Goal: Task Accomplishment & Management: Complete application form

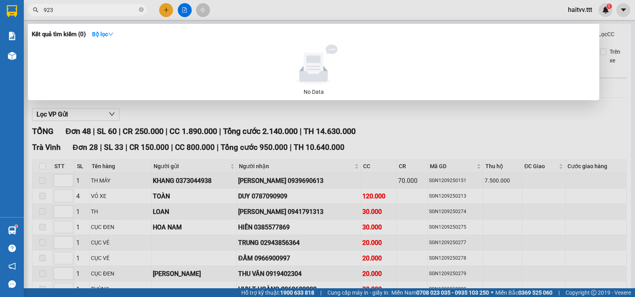
type input "9233"
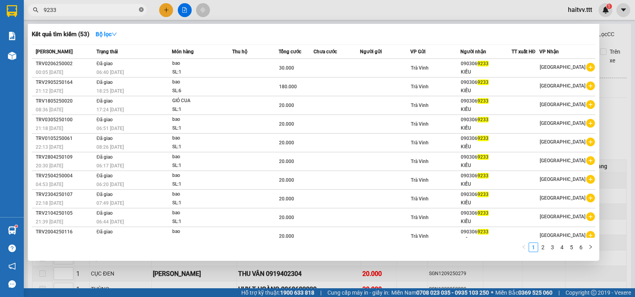
click at [139, 8] on icon "close-circle" at bounding box center [141, 9] width 5 height 5
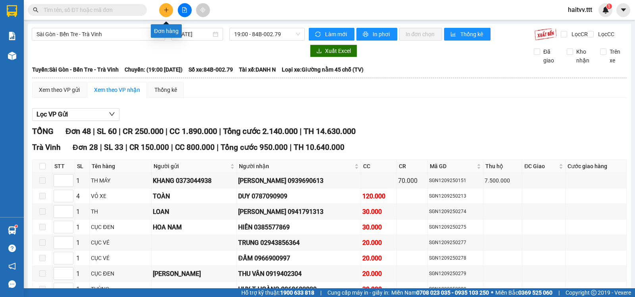
click at [167, 10] on icon "plus" at bounding box center [166, 10] width 4 height 0
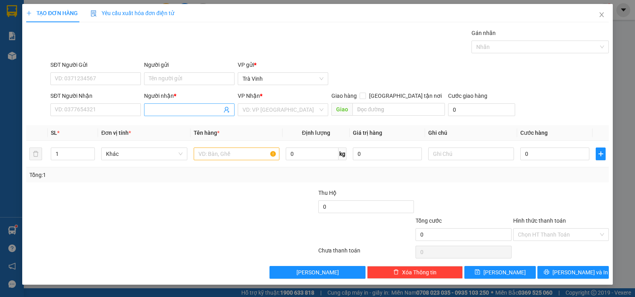
click at [150, 111] on input "Người nhận *" at bounding box center [185, 109] width 73 height 9
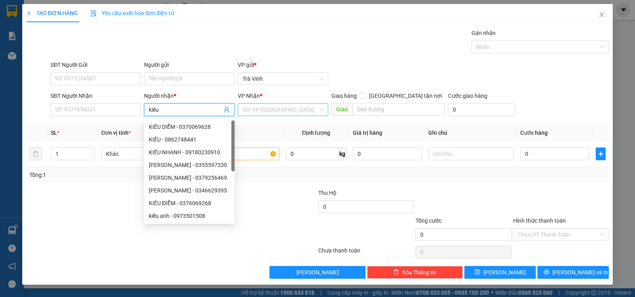
type input "kiều"
click at [246, 110] on input "search" at bounding box center [280, 110] width 75 height 12
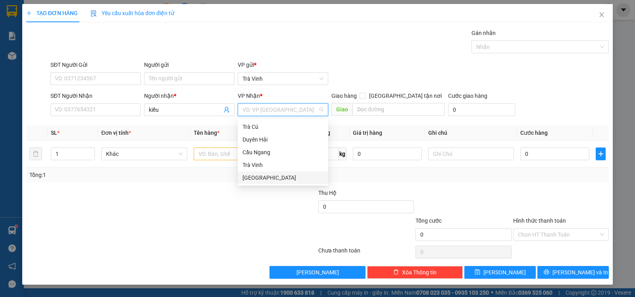
click at [259, 178] on div "[GEOGRAPHIC_DATA]" at bounding box center [283, 177] width 81 height 9
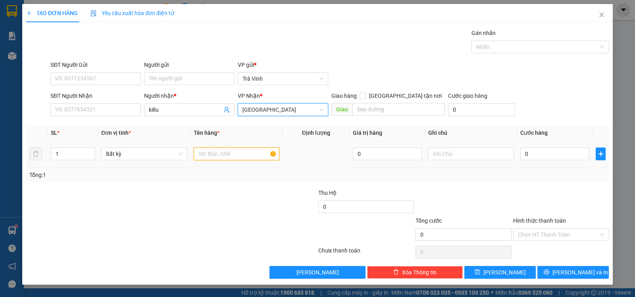
click at [218, 154] on input "text" at bounding box center [237, 153] width 86 height 13
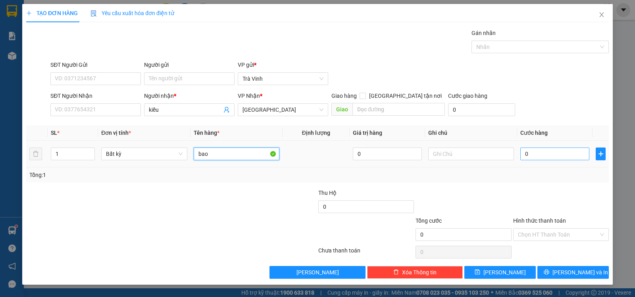
type input "bao"
type input "2"
type input "20"
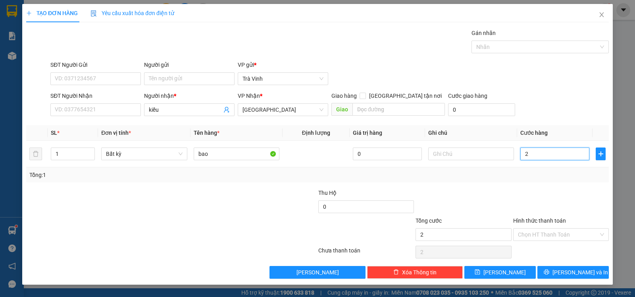
type input "20"
type input "20.000"
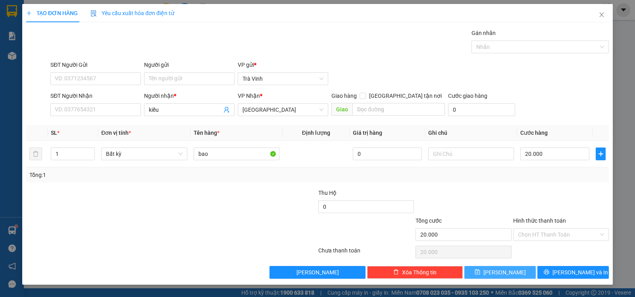
click at [510, 271] on button "[PERSON_NAME]" at bounding box center [500, 272] width 71 height 13
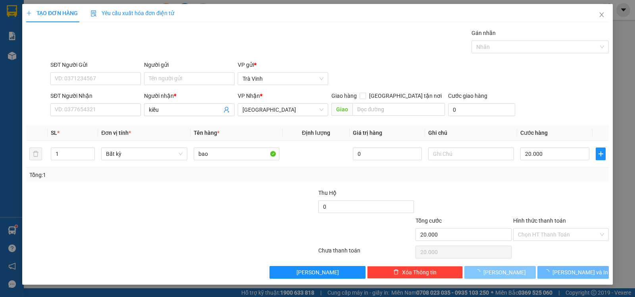
type input "0"
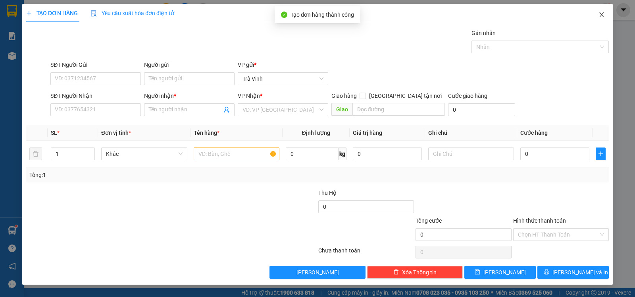
click at [603, 15] on icon "close" at bounding box center [602, 15] width 6 height 6
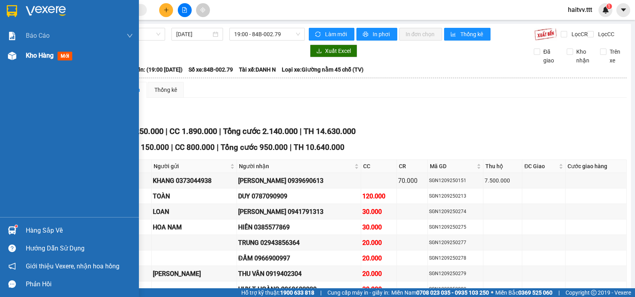
click at [33, 55] on span "Kho hàng" at bounding box center [40, 56] width 28 height 8
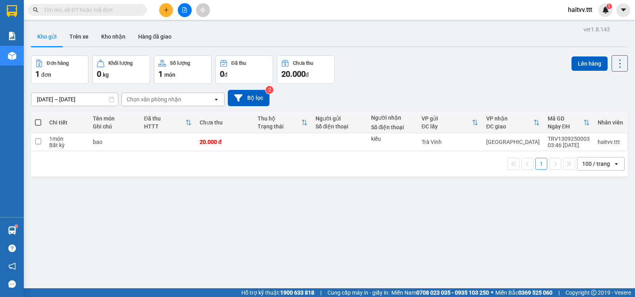
click at [38, 125] on span at bounding box center [38, 122] width 6 height 6
click at [38, 118] on input "checkbox" at bounding box center [38, 118] width 0 height 0
checkbox input "true"
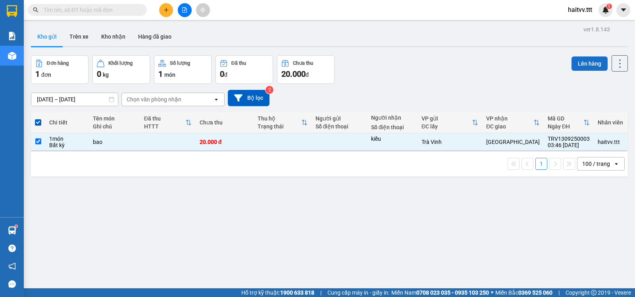
click at [573, 62] on button "Lên hàng" at bounding box center [590, 63] width 36 height 14
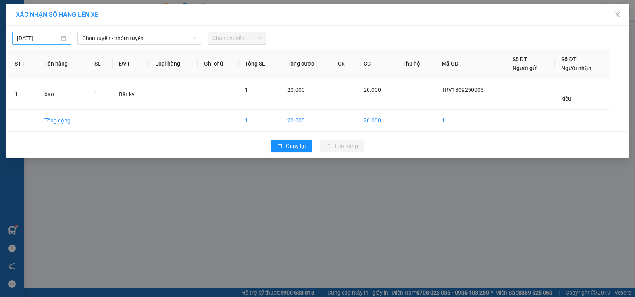
click at [44, 37] on body "Kết quả tìm kiếm ( 53 ) Bộ lọc Mã ĐH Trạng thái Món hàng Thu hộ Tổng cước Chưa …" at bounding box center [317, 148] width 635 height 297
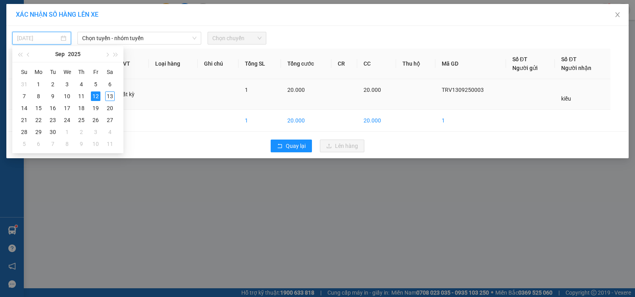
click at [112, 94] on div "13" at bounding box center [110, 96] width 10 height 10
type input "[DATE]"
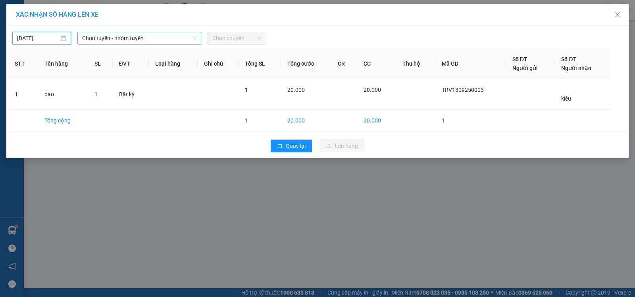
click at [123, 36] on span "Chọn tuyến - nhóm tuyến" at bounding box center [139, 38] width 114 height 12
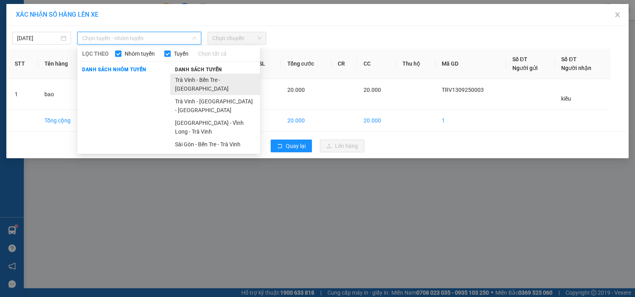
click at [185, 79] on li "Trà Vinh - Bến Tre - [GEOGRAPHIC_DATA]" at bounding box center [215, 83] width 90 height 21
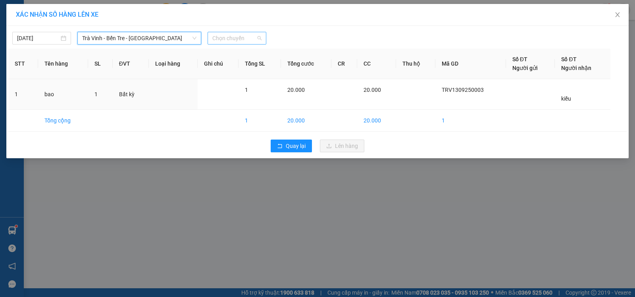
click at [234, 42] on span "Chọn chuyến" at bounding box center [236, 38] width 49 height 12
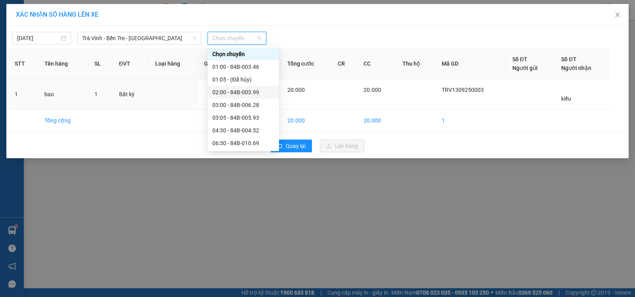
click at [249, 94] on div "02:00 - 84B-003.99" at bounding box center [243, 92] width 62 height 9
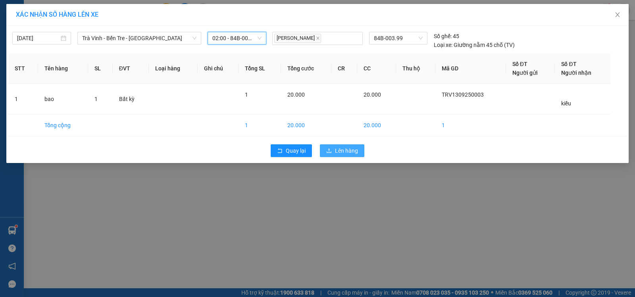
click at [349, 149] on span "Lên hàng" at bounding box center [346, 150] width 23 height 9
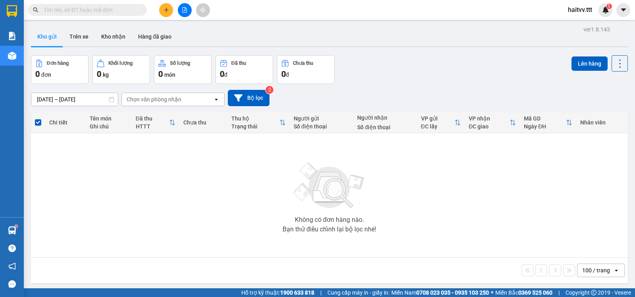
click at [124, 13] on input "text" at bounding box center [91, 10] width 94 height 9
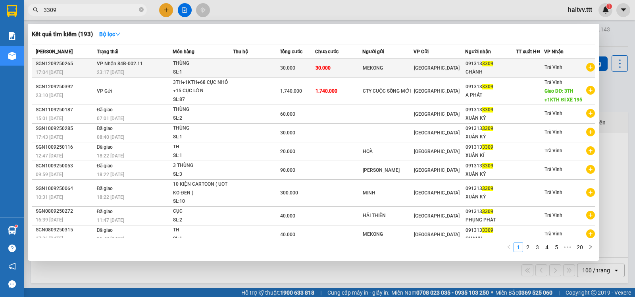
type input "3309"
click at [221, 69] on div "SL: 1" at bounding box center [203, 72] width 60 height 9
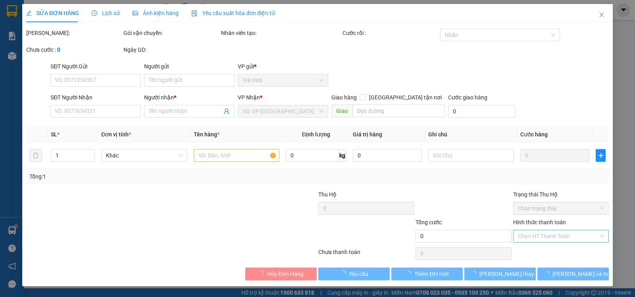
type input "MEKONG"
type input "0913133309"
type input "CHÁNH"
type input "30.000"
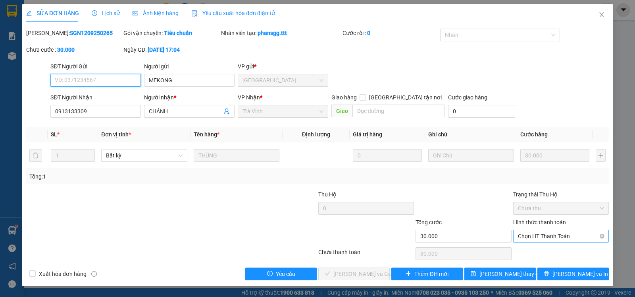
click at [537, 238] on span "Chọn HT Thanh Toán" at bounding box center [561, 236] width 86 height 12
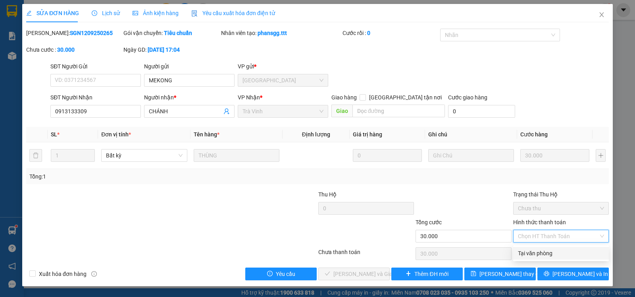
click at [536, 250] on div "Tại văn phòng" at bounding box center [561, 253] width 86 height 9
type input "0"
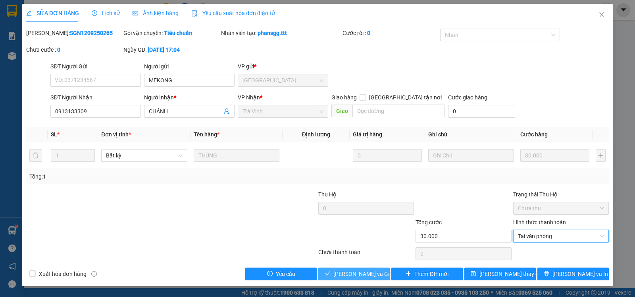
click at [363, 274] on span "[PERSON_NAME] và Giao hàng" at bounding box center [372, 273] width 76 height 9
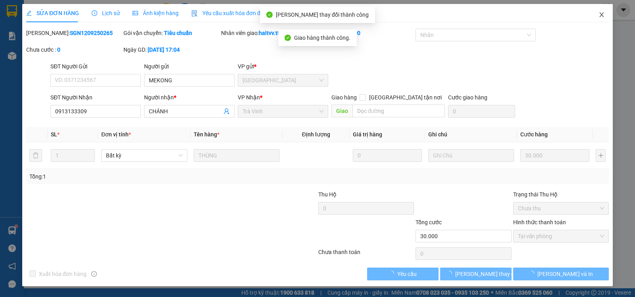
click at [604, 14] on icon "close" at bounding box center [602, 15] width 6 height 6
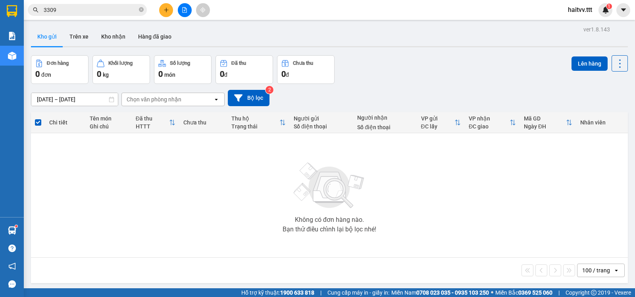
click at [101, 9] on input "3309" at bounding box center [91, 10] width 94 height 9
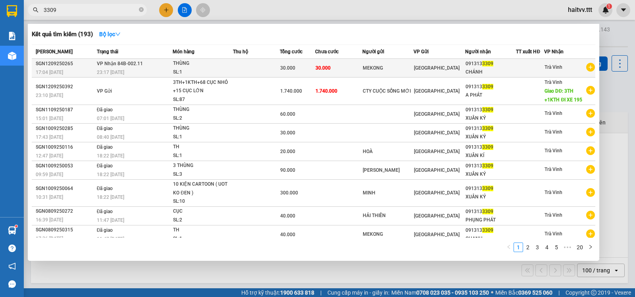
click at [252, 67] on td at bounding box center [256, 68] width 47 height 19
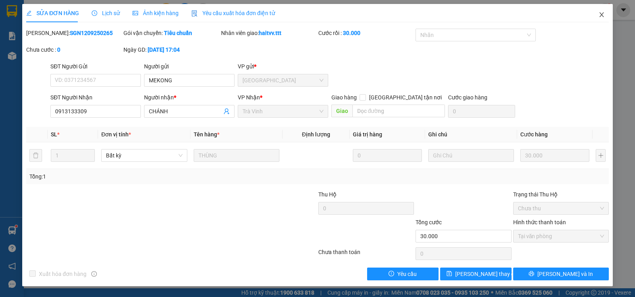
click at [601, 12] on icon "close" at bounding box center [602, 15] width 6 height 6
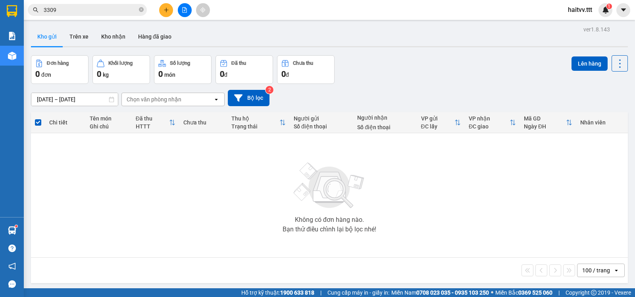
click at [89, 12] on input "3309" at bounding box center [91, 10] width 94 height 9
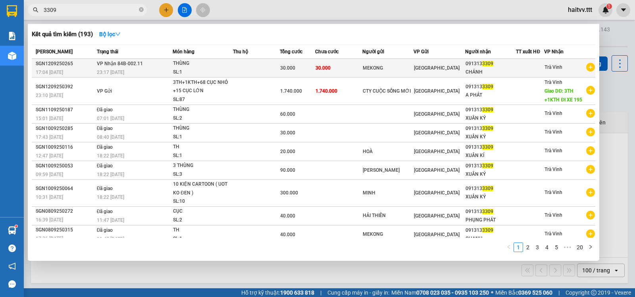
click at [207, 73] on div "SL: 1" at bounding box center [203, 72] width 60 height 9
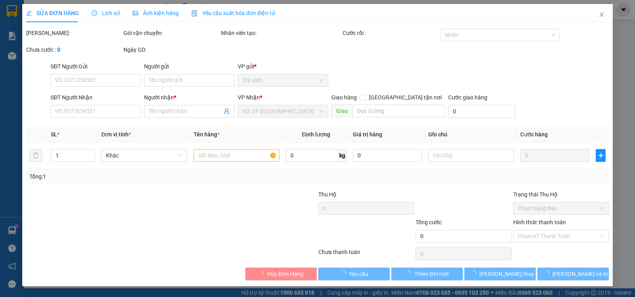
type input "MEKONG"
type input "0913133309"
type input "CHÁNH"
type input "30.000"
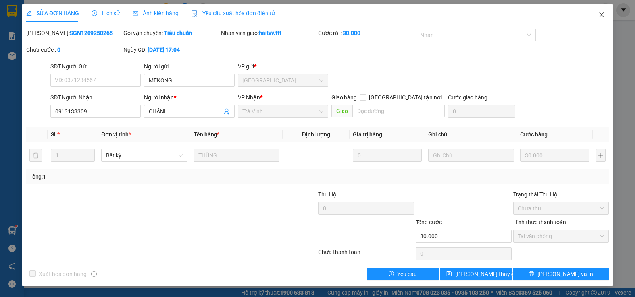
click at [599, 11] on span "Close" at bounding box center [602, 15] width 22 height 22
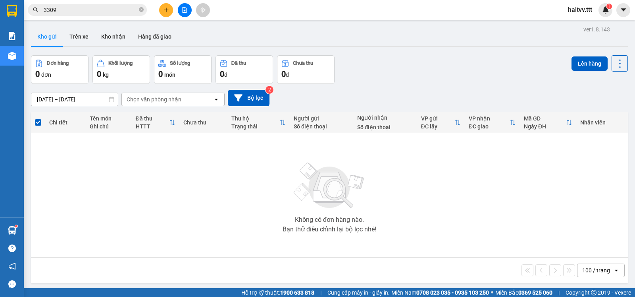
click at [83, 12] on input "3309" at bounding box center [91, 10] width 94 height 9
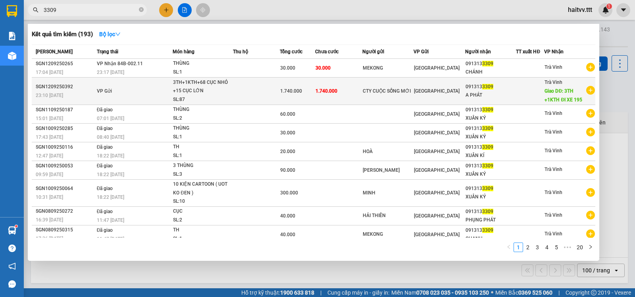
click at [240, 94] on td at bounding box center [256, 90] width 47 height 27
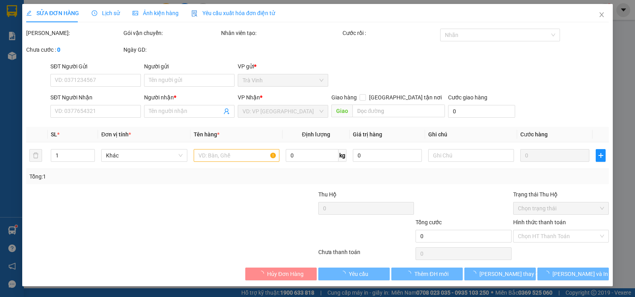
type input "CTY CUỘC SỐNG MỚI"
type input "0913133309"
type input "A PHÁT"
type input "3TH +1KTH ĐI XE 195"
type input "1.740.000"
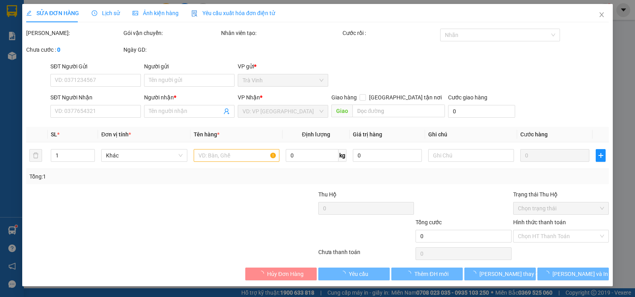
type input "1.740.000"
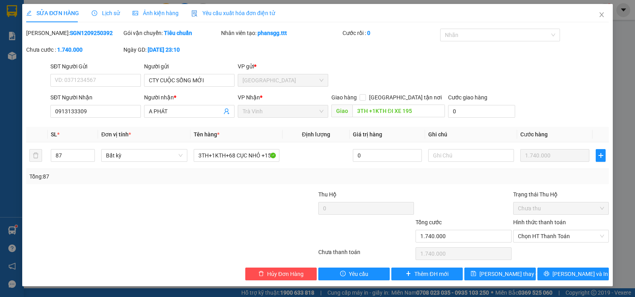
click at [111, 9] on div "Lịch sử" at bounding box center [106, 13] width 28 height 9
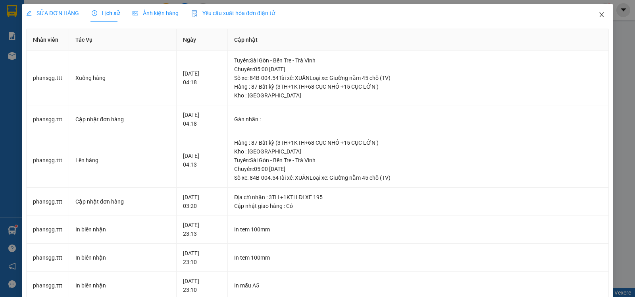
click at [599, 14] on icon "close" at bounding box center [602, 15] width 6 height 6
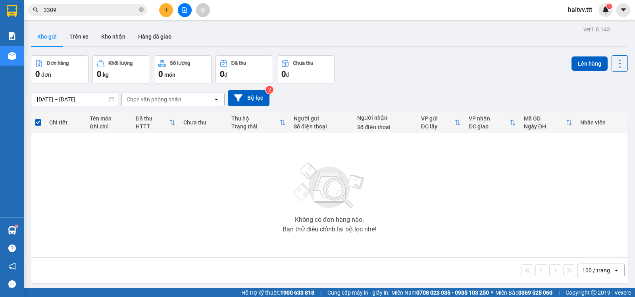
click at [101, 8] on input "3309" at bounding box center [91, 10] width 94 height 9
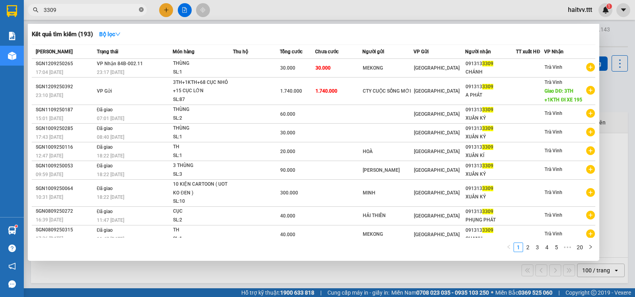
click at [142, 7] on span at bounding box center [141, 10] width 5 height 8
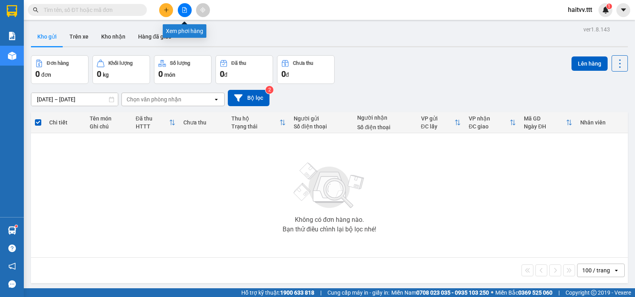
click at [185, 9] on icon "file-add" at bounding box center [185, 10] width 6 height 6
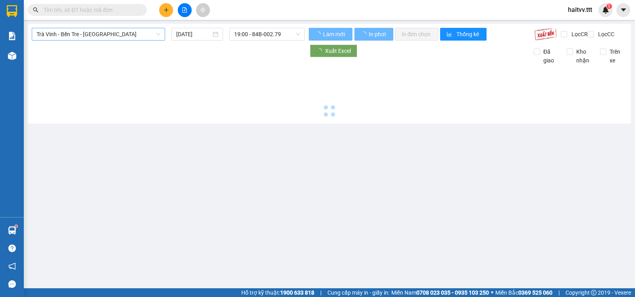
click at [81, 36] on span "Trà Vinh - Bến Tre - [GEOGRAPHIC_DATA]" at bounding box center [99, 34] width 124 height 12
type input "[DATE]"
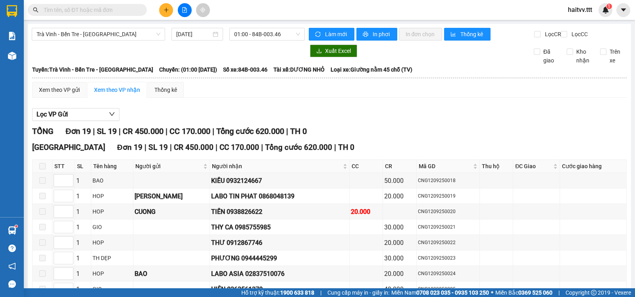
click at [242, 121] on div "Lọc VP Gửi" at bounding box center [329, 114] width 595 height 13
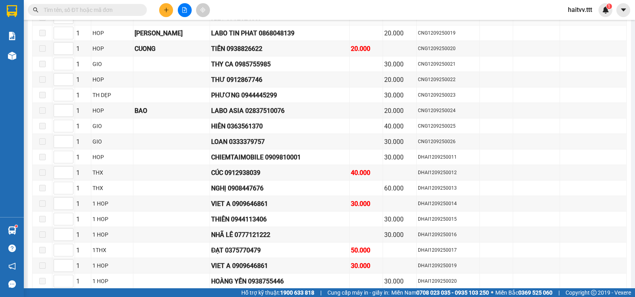
scroll to position [227, 0]
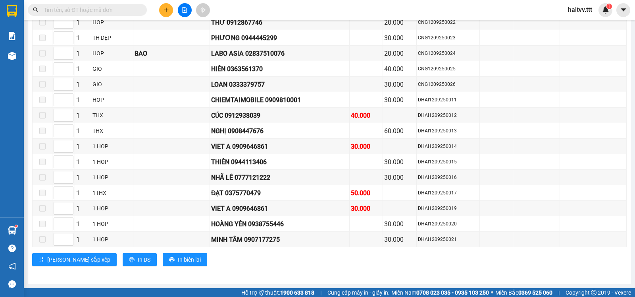
click at [118, 13] on input "text" at bounding box center [91, 10] width 94 height 9
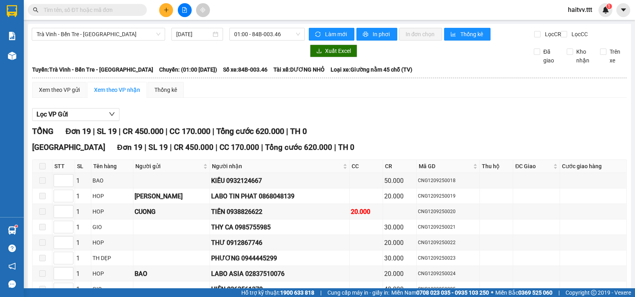
click at [112, 7] on input "text" at bounding box center [91, 10] width 94 height 9
click at [248, 106] on div "Xem theo VP gửi Xem theo VP nhận Thống kê Lọc VP Gửi TỔNG Đơn 19 | SL 19 | CR …" at bounding box center [329, 289] width 595 height 414
